Goal: Navigation & Orientation: Find specific page/section

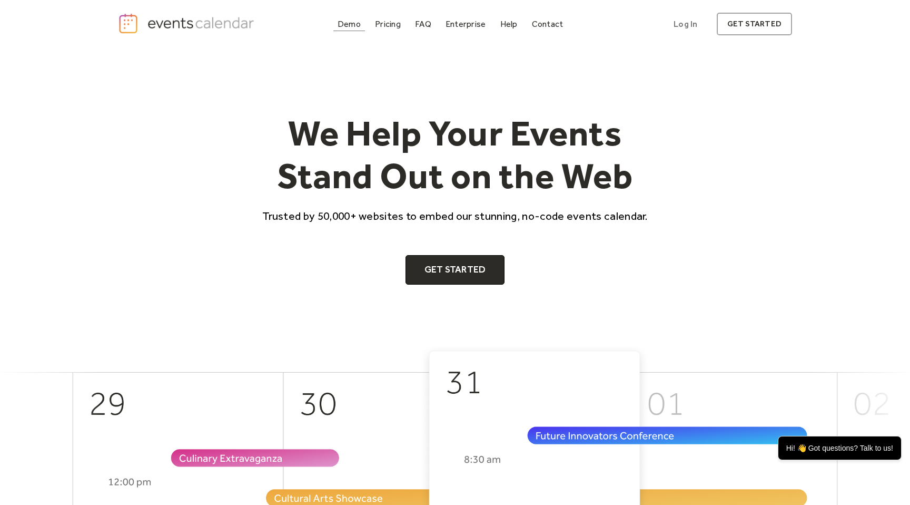
click at [354, 24] on div "Demo" at bounding box center [349, 24] width 23 height 6
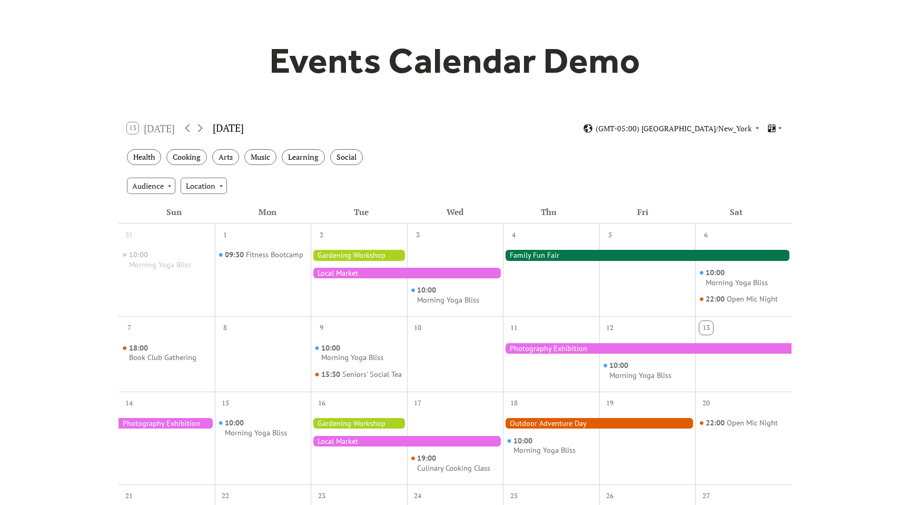
scroll to position [101, 0]
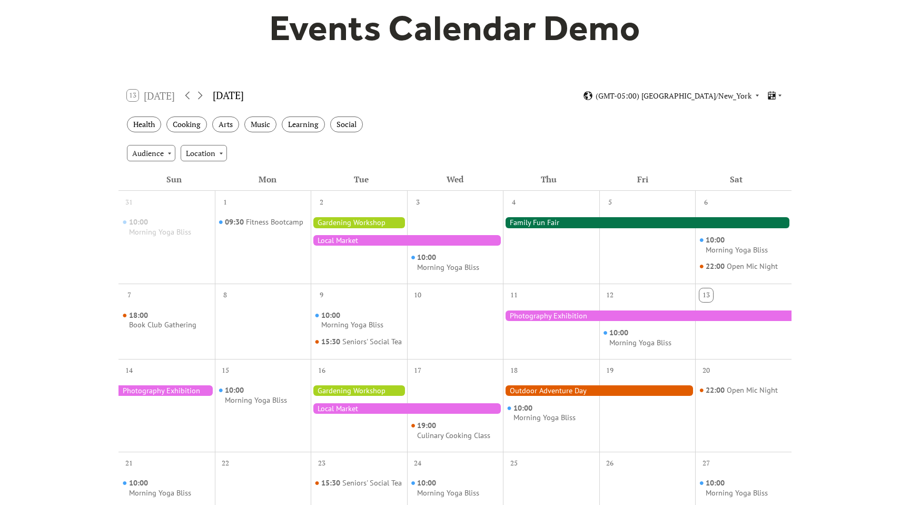
click at [414, 242] on div at bounding box center [407, 240] width 192 height 11
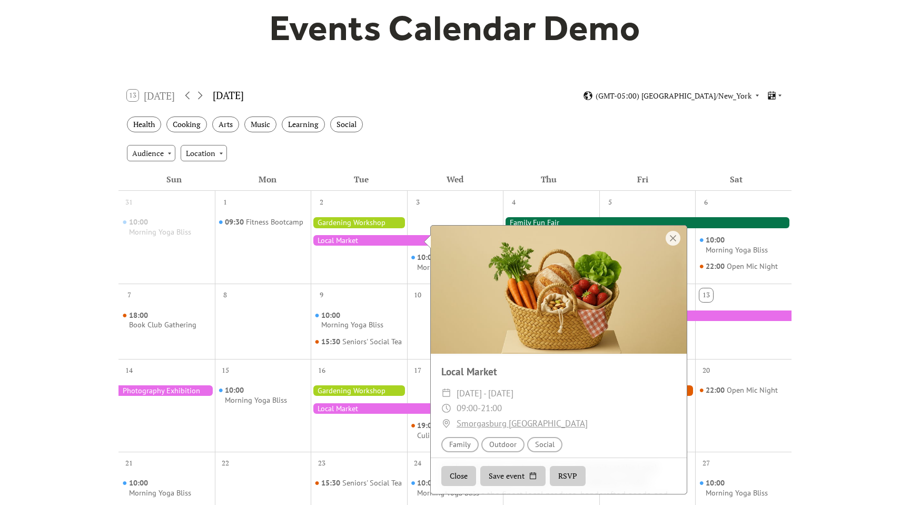
click at [414, 242] on div at bounding box center [407, 240] width 192 height 11
